Goal: Task Accomplishment & Management: Complete application form

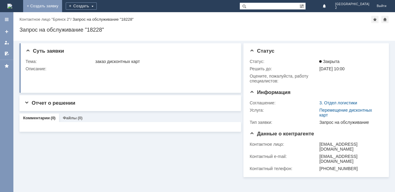
click at [62, 6] on link "+ Создать заявку" at bounding box center [42, 6] width 39 height 12
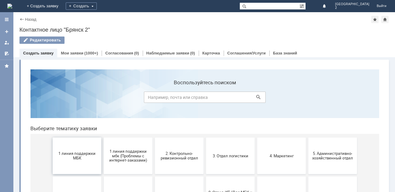
click at [73, 155] on span "1 линия поддержки МБК" at bounding box center [77, 155] width 45 height 9
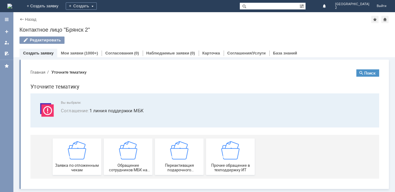
click at [73, 155] on img at bounding box center [77, 150] width 18 height 18
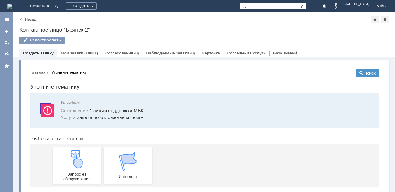
click at [73, 155] on img at bounding box center [77, 159] width 18 height 18
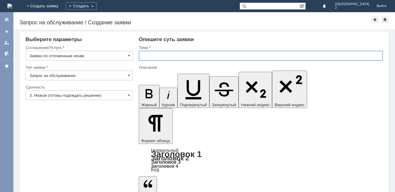
click at [142, 56] on input "text" at bounding box center [261, 56] width 244 height 10
type input "Отлож.чек Бр2"
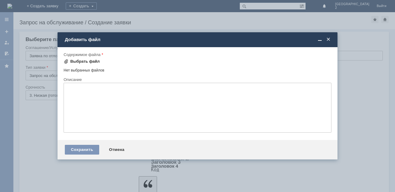
click at [86, 63] on div "Выбрать файл" at bounding box center [85, 61] width 30 height 5
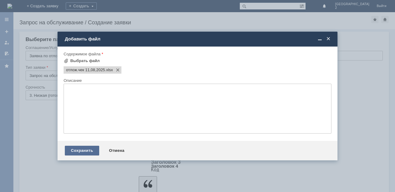
click at [77, 151] on div "Сохранить" at bounding box center [82, 151] width 34 height 10
